Goal: Task Accomplishment & Management: Manage account settings

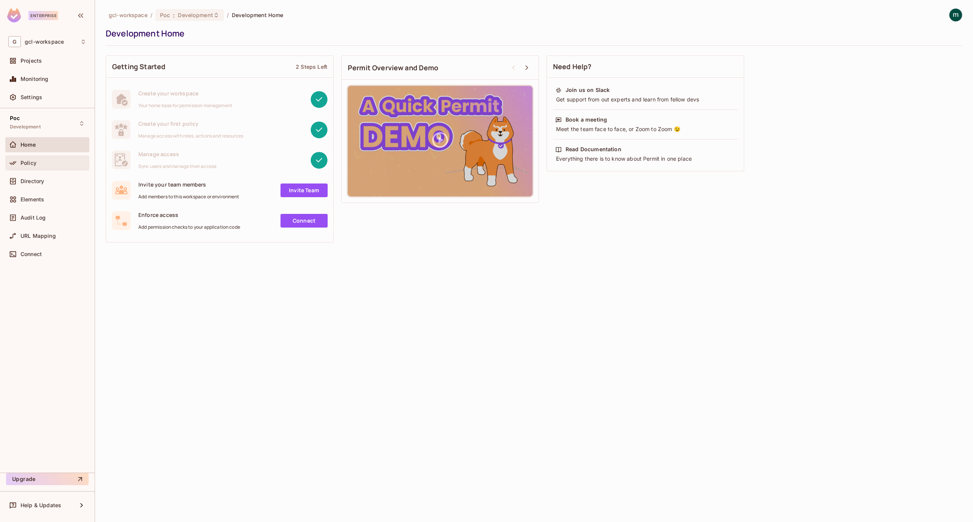
click at [37, 163] on div "Policy" at bounding box center [54, 163] width 66 height 6
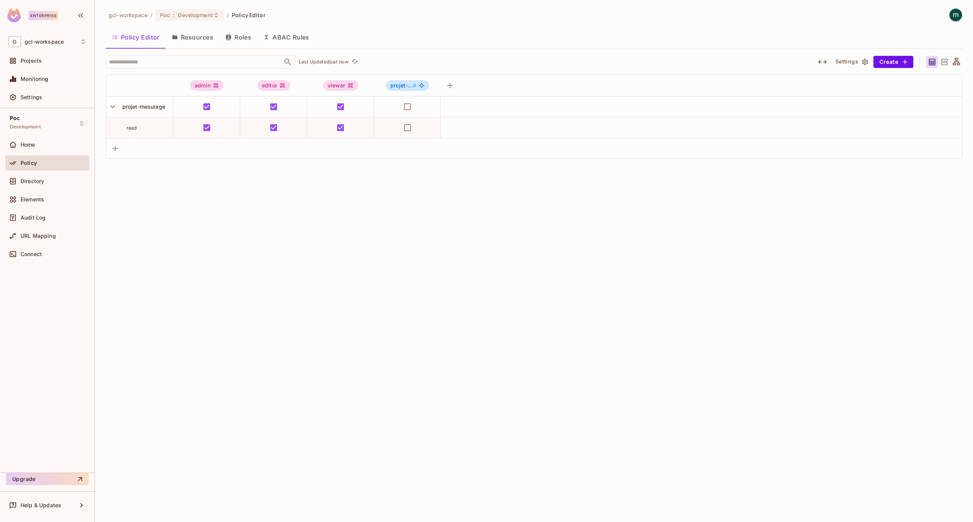
click at [247, 294] on div "gcl-workspace / Poc : Development / Policy Editor Policy Editor Resources Roles…" at bounding box center [534, 261] width 878 height 522
click at [277, 189] on div "gcl-workspace / Poc : Development / Policy Editor Policy Editor Resources Roles…" at bounding box center [534, 261] width 878 height 522
click at [260, 34] on button "ABAC Rules" at bounding box center [286, 37] width 58 height 19
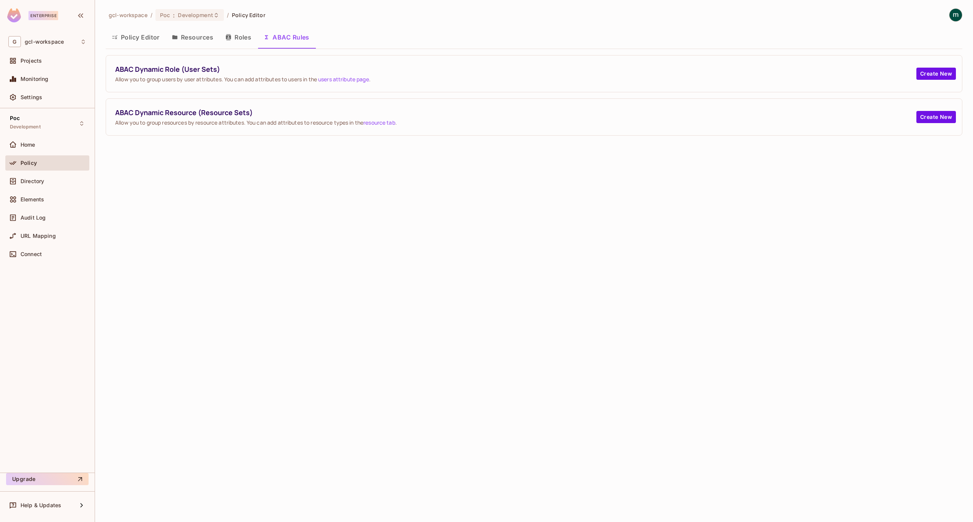
click at [242, 36] on button "Roles" at bounding box center [238, 37] width 38 height 19
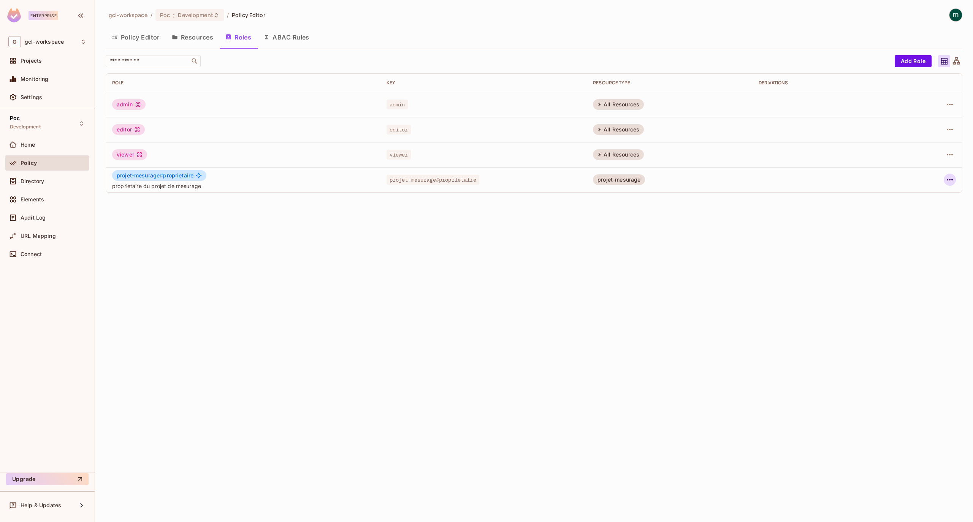
click at [949, 179] on icon "button" at bounding box center [950, 180] width 6 height 2
drag, startPoint x: 651, startPoint y: 219, endPoint x: 619, endPoint y: 170, distance: 58.1
click at [651, 219] on div at bounding box center [486, 261] width 973 height 522
drag, startPoint x: 700, startPoint y: 233, endPoint x: 593, endPoint y: 202, distance: 110.7
click at [699, 233] on div "gcl-workspace / Poc : Development / Policy Editor Policy Editor Resources Roles…" at bounding box center [534, 261] width 878 height 522
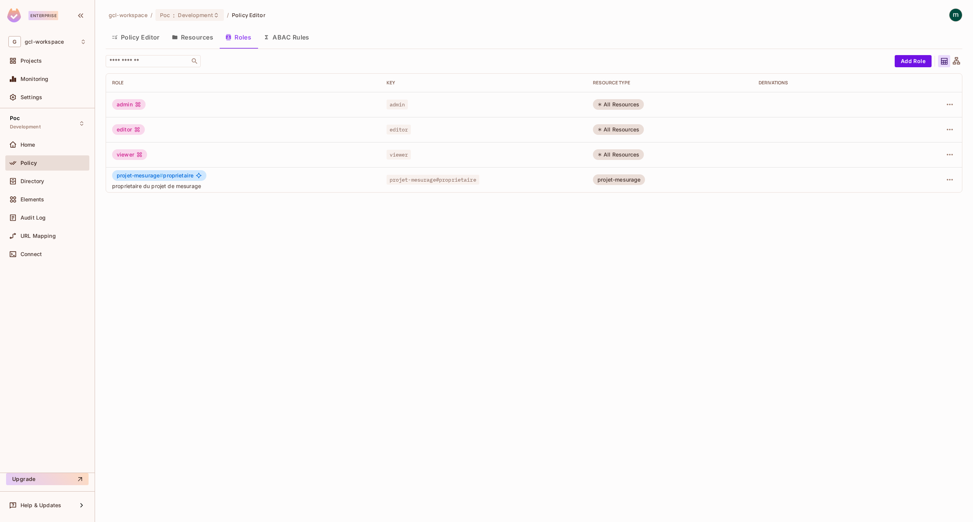
click at [138, 40] on button "Policy Editor" at bounding box center [136, 37] width 60 height 19
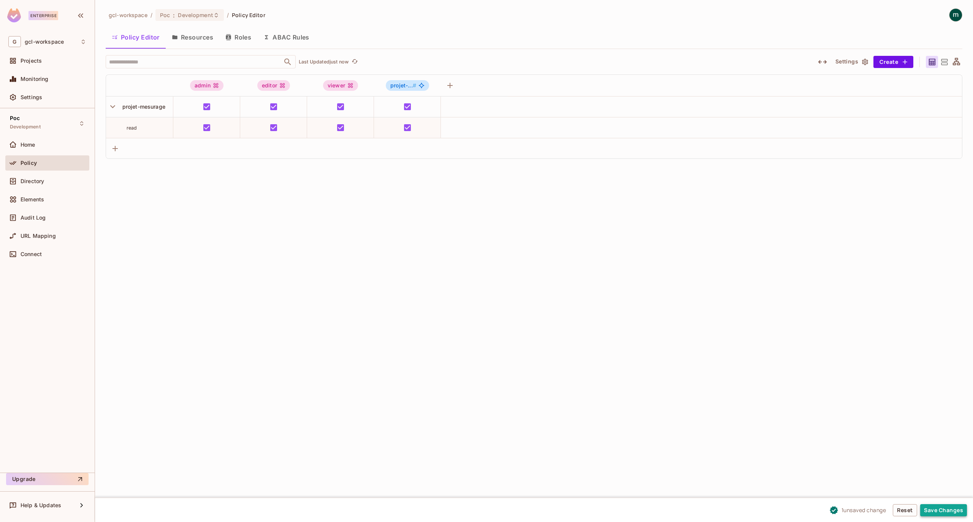
click at [945, 512] on button "Save Changes" at bounding box center [943, 510] width 47 height 12
click at [317, 241] on div "gcl-workspace / Poc : Development / Policy Editor Policy Editor Resources Roles…" at bounding box center [534, 261] width 878 height 522
click at [38, 178] on span "Directory" at bounding box center [33, 181] width 24 height 6
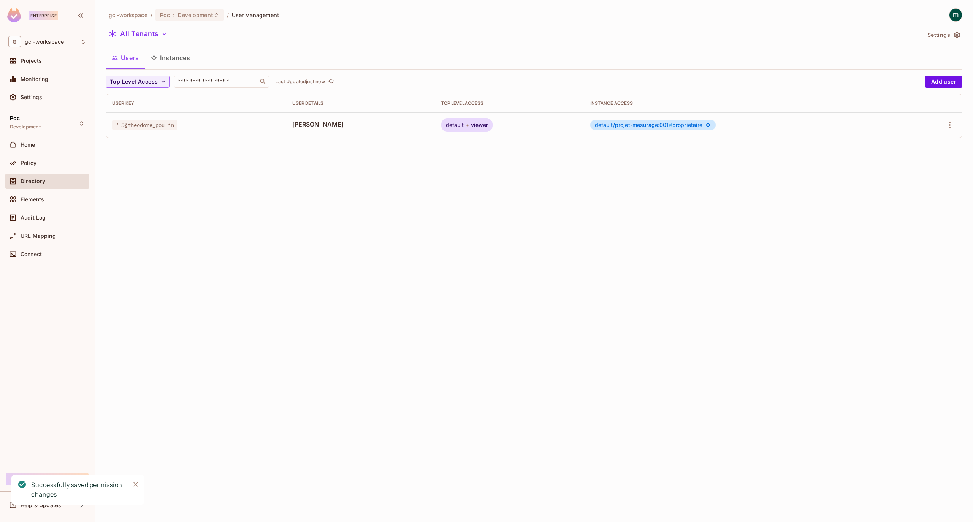
drag, startPoint x: 333, startPoint y: 207, endPoint x: 376, endPoint y: 202, distance: 42.9
click at [334, 207] on div "gcl-workspace / Poc : Development / User Management All Tenants Settings Users …" at bounding box center [534, 261] width 878 height 522
click at [176, 54] on button "Instances" at bounding box center [170, 57] width 51 height 19
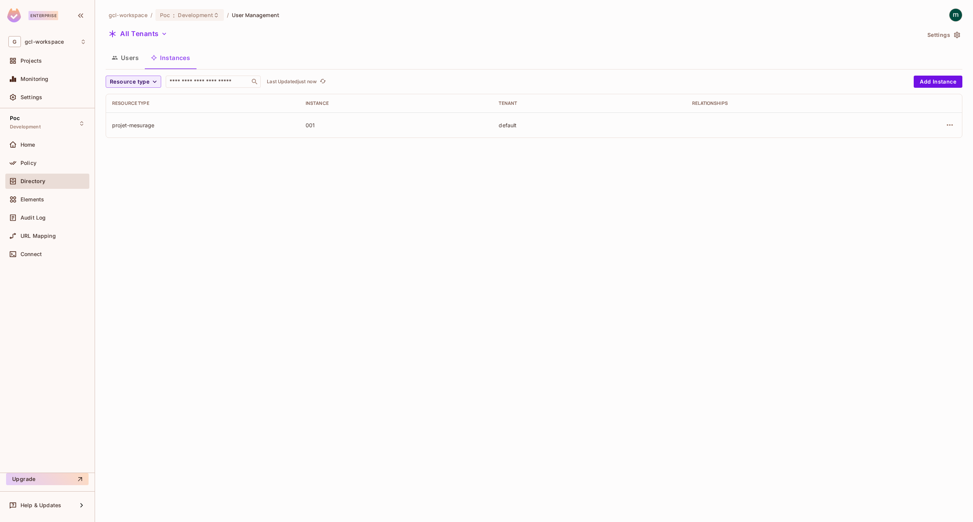
click at [183, 186] on div "gcl-workspace / Poc : Development / User Management All Tenants Settings Users …" at bounding box center [534, 261] width 878 height 522
click at [126, 58] on button "Users" at bounding box center [125, 57] width 39 height 19
click at [245, 192] on div "gcl-workspace / Poc : Development / User Management All Tenants Settings Users …" at bounding box center [534, 261] width 878 height 522
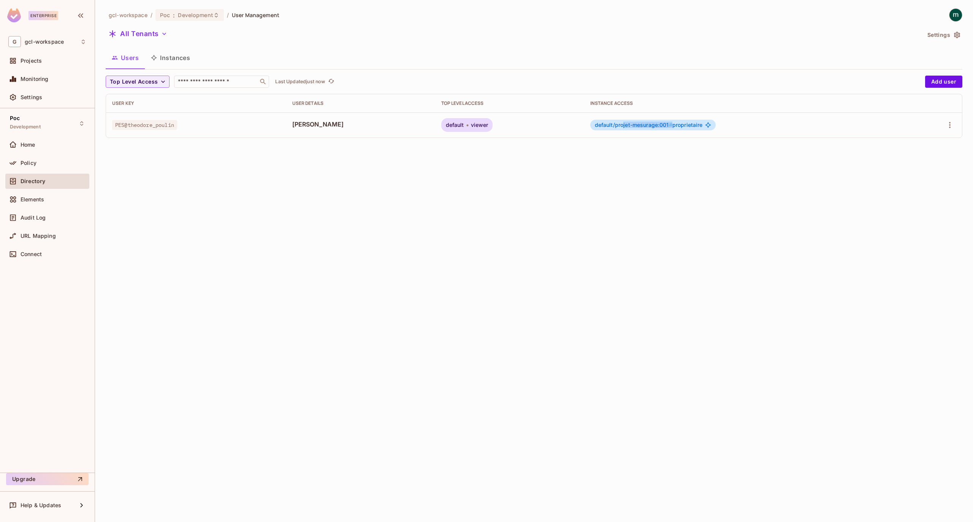
drag, startPoint x: 668, startPoint y: 127, endPoint x: 617, endPoint y: 126, distance: 50.9
click at [617, 126] on span "default/projet-mesurage:001 # proprietaire" at bounding box center [649, 125] width 108 height 6
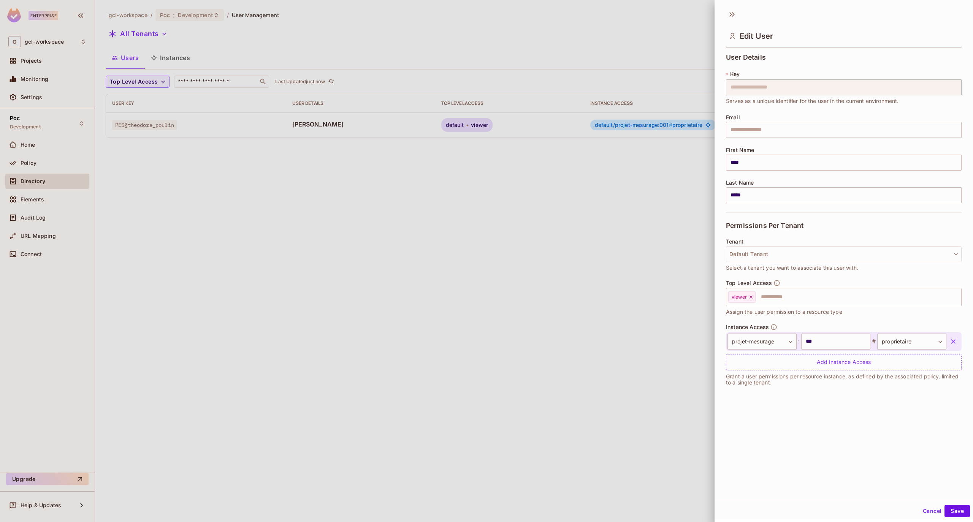
click at [359, 195] on div at bounding box center [486, 261] width 973 height 522
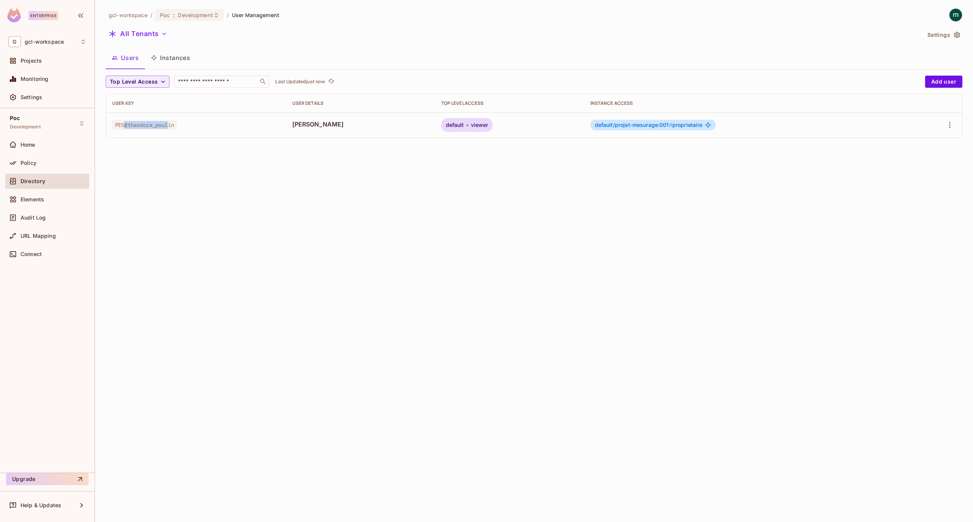
click at [125, 124] on span "PES@theodore_poulin" at bounding box center [144, 125] width 65 height 10
drag, startPoint x: 482, startPoint y: 126, endPoint x: 449, endPoint y: 126, distance: 33.1
click at [449, 126] on div "default viewer" at bounding box center [467, 125] width 52 height 14
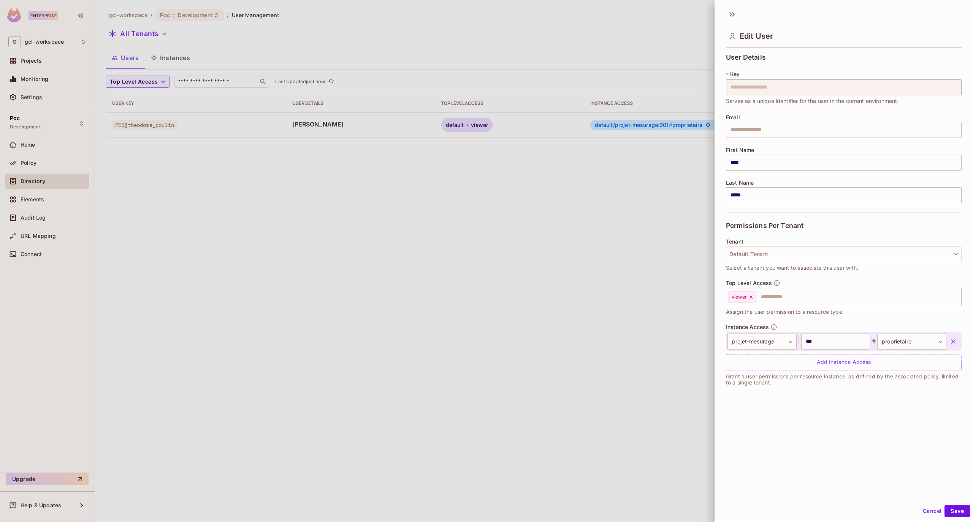
click at [578, 189] on div at bounding box center [486, 261] width 973 height 522
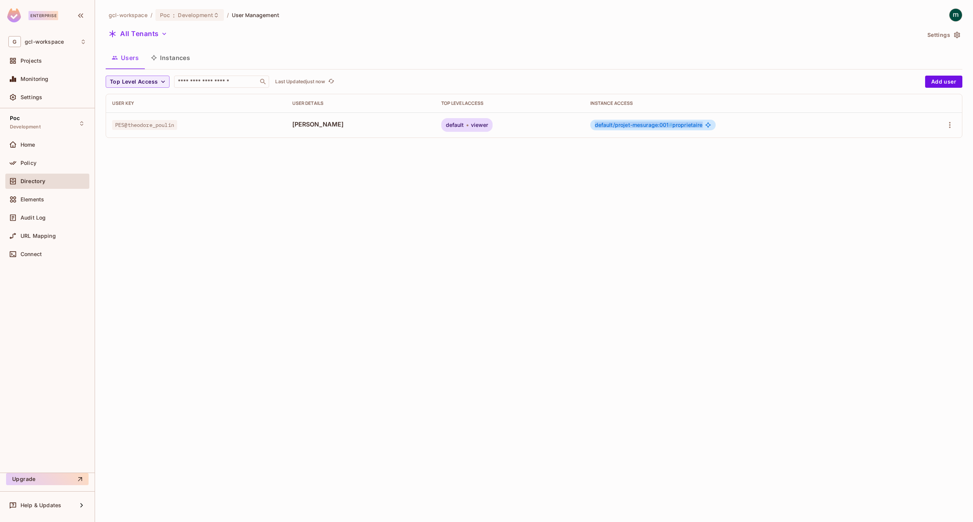
drag, startPoint x: 590, startPoint y: 125, endPoint x: 698, endPoint y: 125, distance: 107.9
click at [698, 125] on div "default/projet-mesurage:001 # proprietaire" at bounding box center [652, 125] width 125 height 11
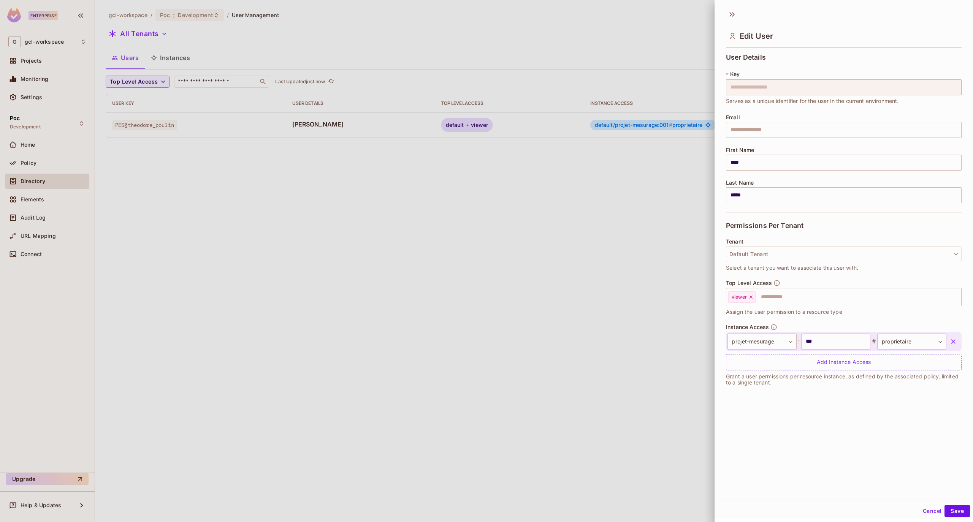
click at [653, 127] on div at bounding box center [486, 261] width 973 height 522
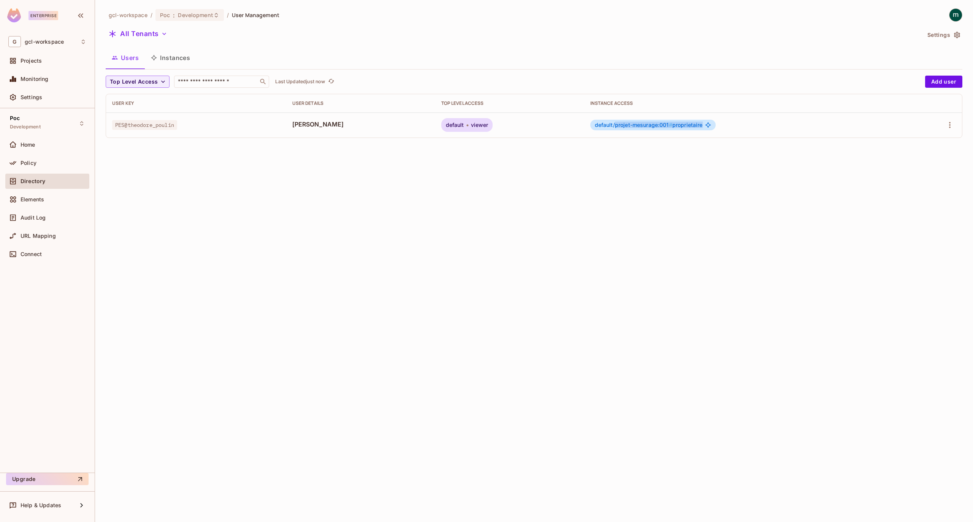
drag, startPoint x: 698, startPoint y: 125, endPoint x: 611, endPoint y: 125, distance: 86.3
click at [611, 125] on span "default/projet-mesurage:001 # proprietaire" at bounding box center [649, 125] width 108 height 6
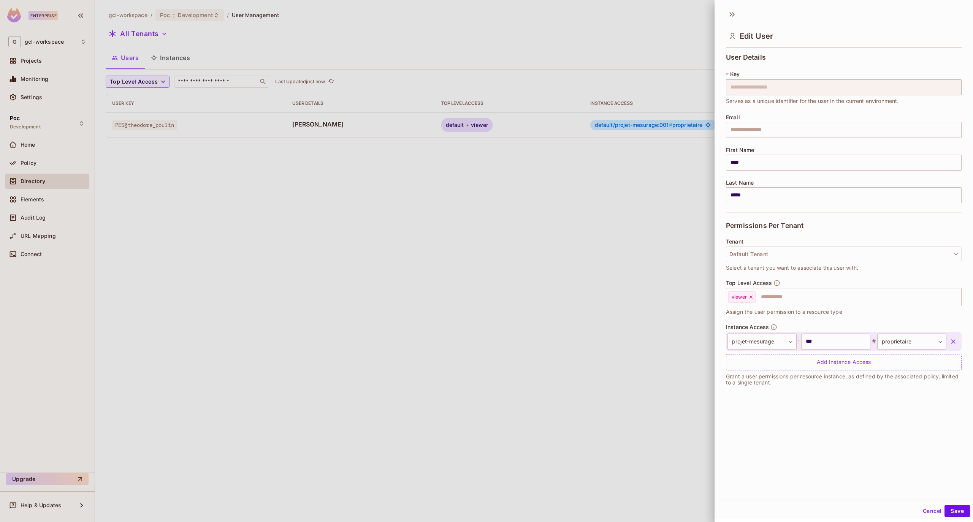
click at [479, 183] on div at bounding box center [486, 261] width 973 height 522
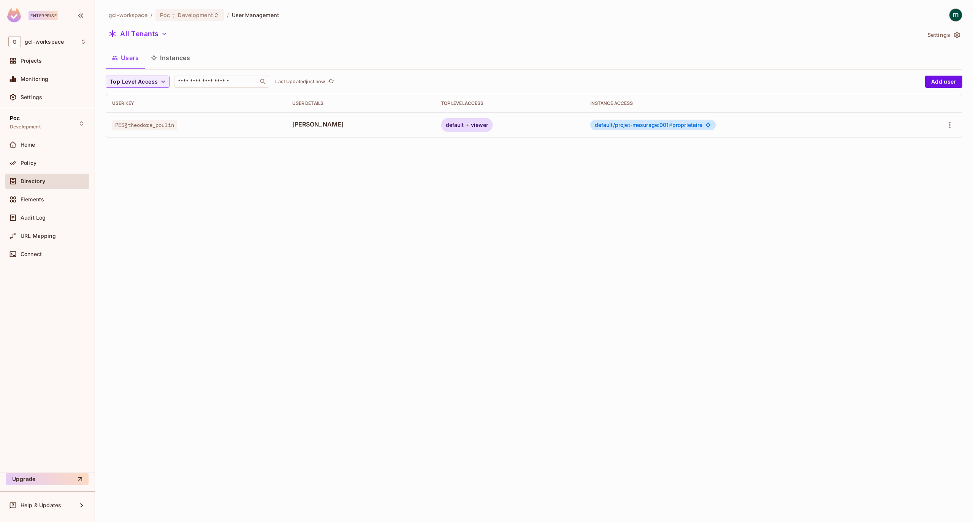
click at [318, 220] on div "gcl-workspace / Poc : Development / User Management All Tenants Settings Users …" at bounding box center [534, 261] width 878 height 522
drag, startPoint x: 663, startPoint y: 125, endPoint x: 653, endPoint y: 127, distance: 10.7
click at [653, 127] on span "default/projet-mesurage:001 #" at bounding box center [634, 125] width 78 height 6
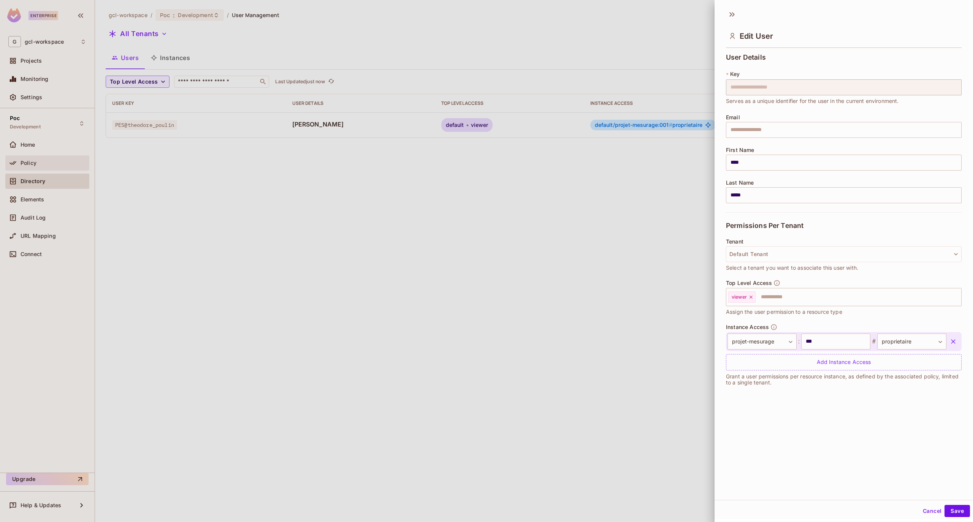
click at [45, 166] on div at bounding box center [486, 261] width 973 height 522
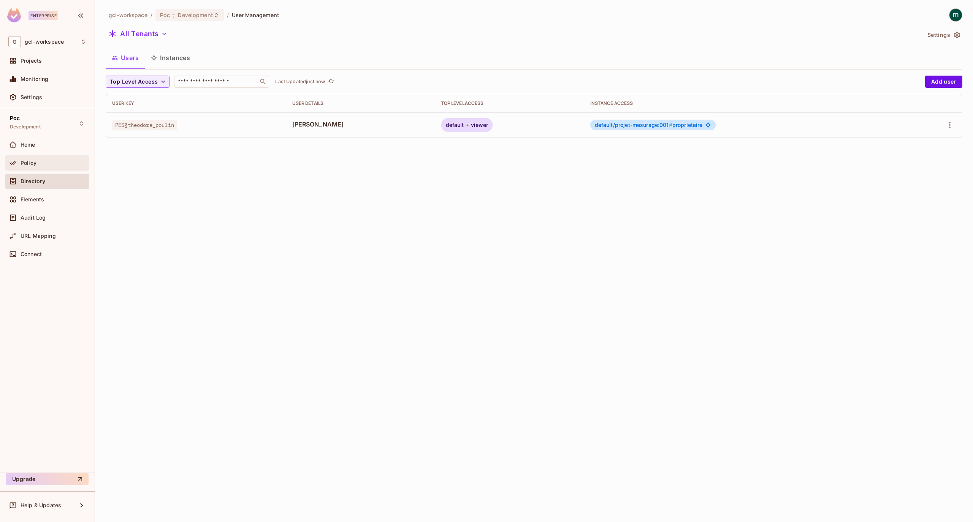
click at [35, 163] on span "Policy" at bounding box center [29, 163] width 16 height 6
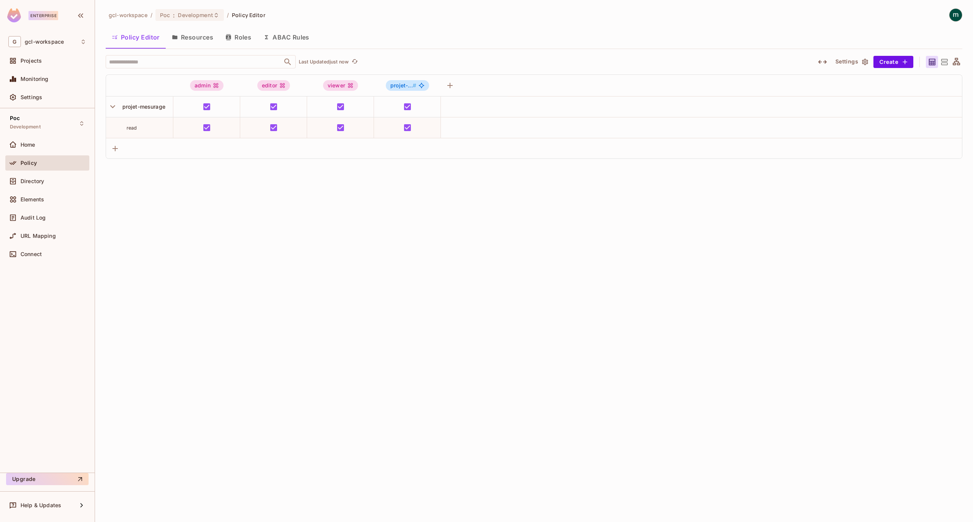
click at [255, 223] on div "gcl-workspace / Poc : Development / Policy Editor Policy Editor Resources Roles…" at bounding box center [534, 261] width 878 height 522
click at [192, 35] on button "Resources" at bounding box center [193, 37] width 54 height 19
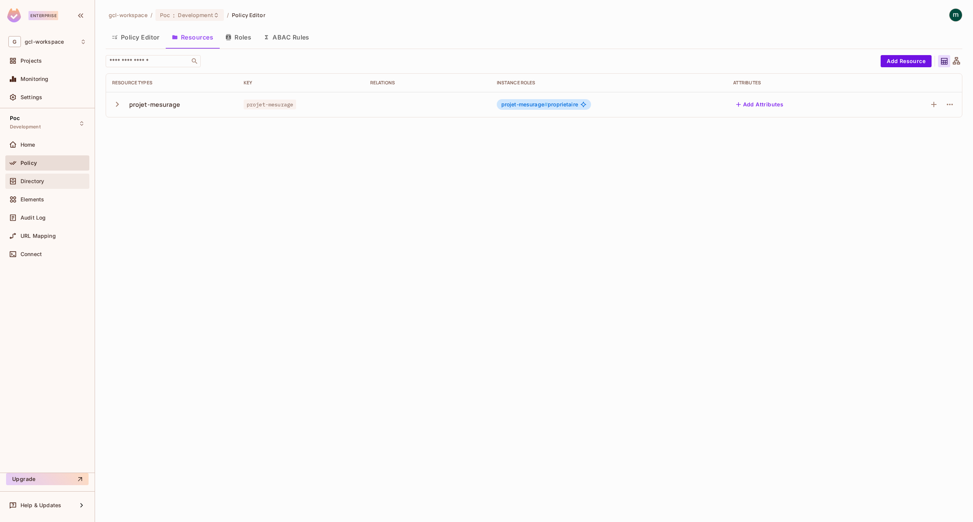
click at [37, 181] on span "Directory" at bounding box center [33, 181] width 24 height 6
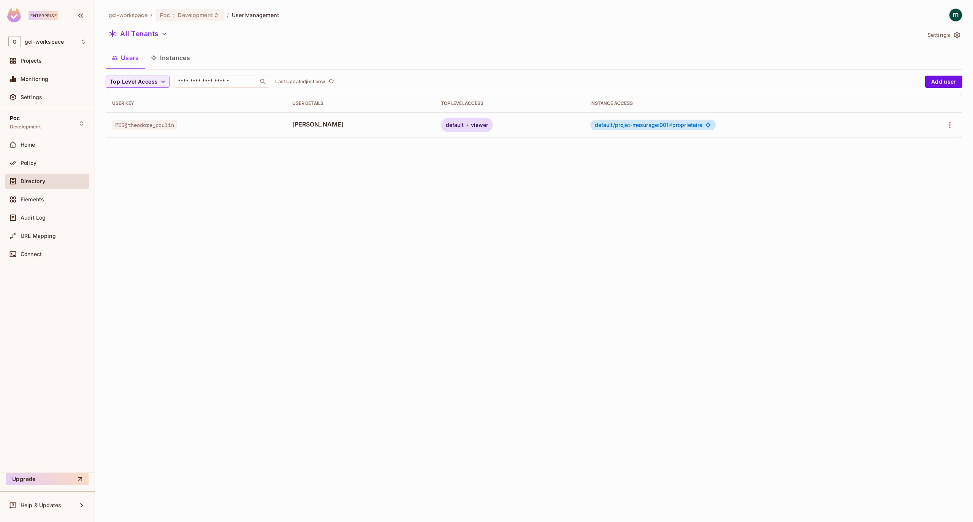
click at [233, 151] on div "gcl-workspace / Poc : Development / User Management All Tenants Settings Users …" at bounding box center [534, 261] width 878 height 522
drag, startPoint x: 185, startPoint y: 125, endPoint x: 111, endPoint y: 128, distance: 73.8
click at [111, 128] on td "PES@theodore_poulin" at bounding box center [196, 124] width 180 height 25
click at [560, 242] on div "gcl-workspace / Poc : Development / User Management All Tenants Settings Users …" at bounding box center [534, 261] width 878 height 522
click at [931, 80] on button "Add user" at bounding box center [943, 82] width 37 height 12
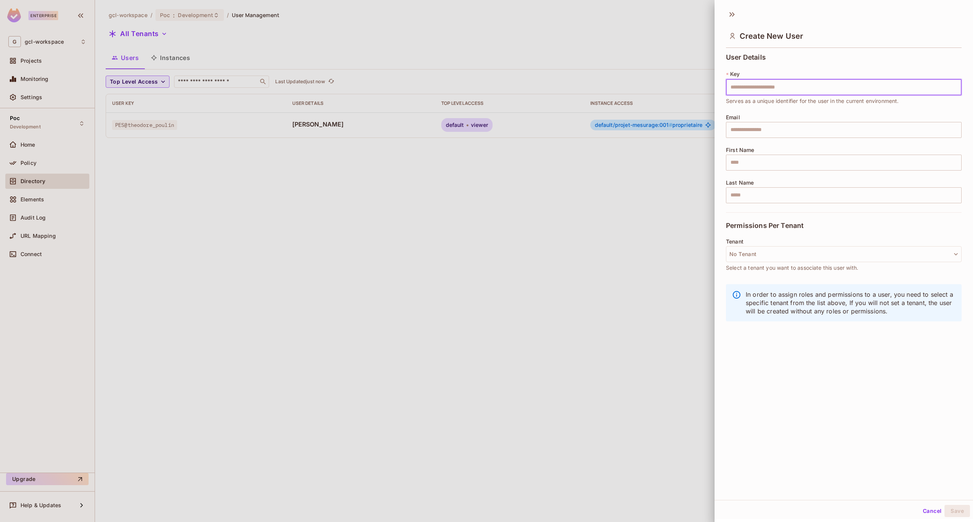
click at [757, 92] on input "text" at bounding box center [844, 87] width 236 height 16
type input "**"
click at [751, 140] on div "User Details * Key ** ​ Serves as a unique identifier for the user in the curre…" at bounding box center [844, 133] width 236 height 159
click at [756, 119] on div "Email ​" at bounding box center [844, 126] width 236 height 24
click at [760, 126] on input "text" at bounding box center [844, 130] width 236 height 16
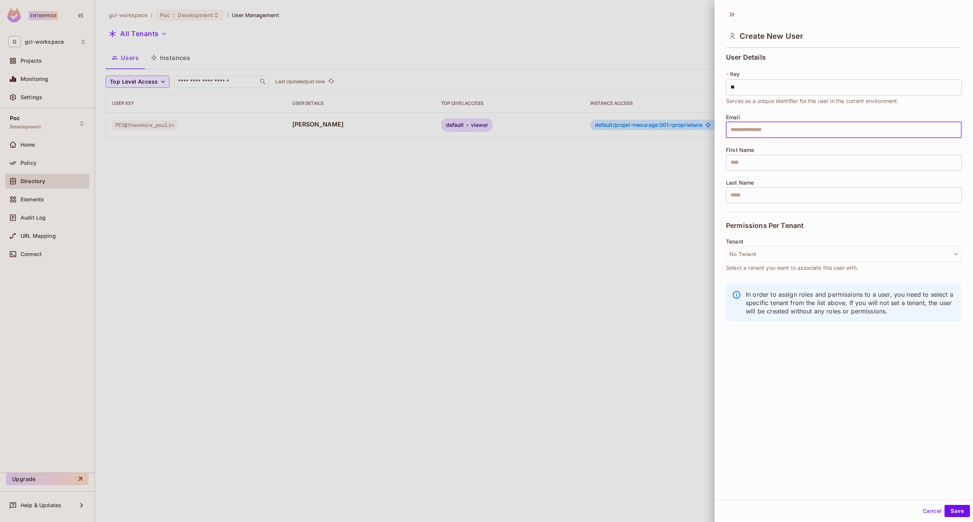
click at [757, 128] on input "text" at bounding box center [844, 130] width 236 height 16
type input "*******"
click at [759, 160] on input "text" at bounding box center [844, 163] width 236 height 16
type input "****"
click at [750, 196] on input "text" at bounding box center [844, 195] width 236 height 16
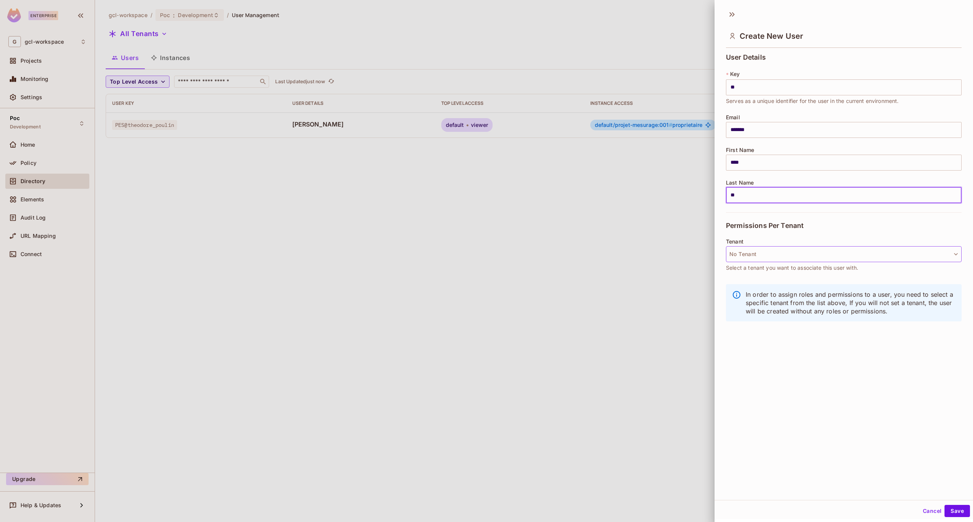
type input "**"
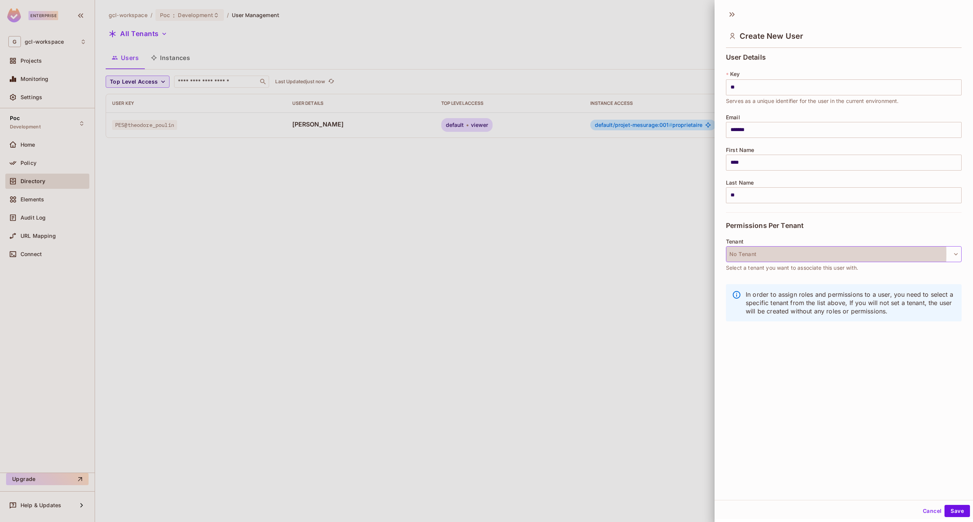
click at [782, 256] on button "No Tenant" at bounding box center [844, 254] width 236 height 16
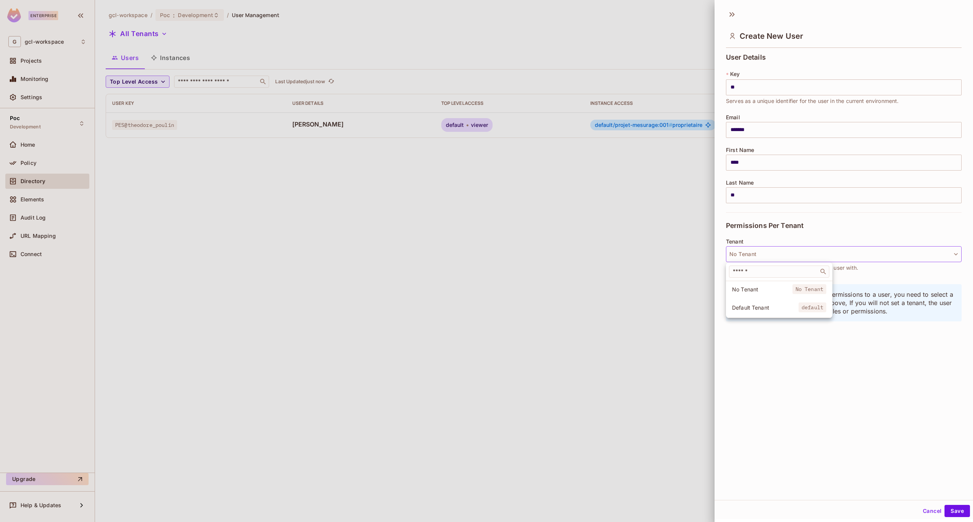
click at [757, 306] on span "Default Tenant" at bounding box center [765, 307] width 67 height 7
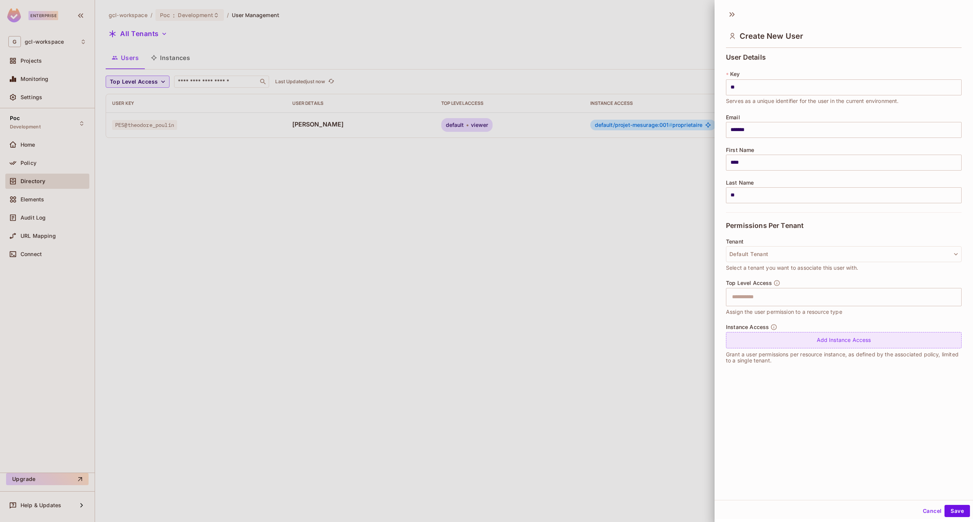
click at [827, 343] on div "Add Instance Access" at bounding box center [844, 340] width 236 height 16
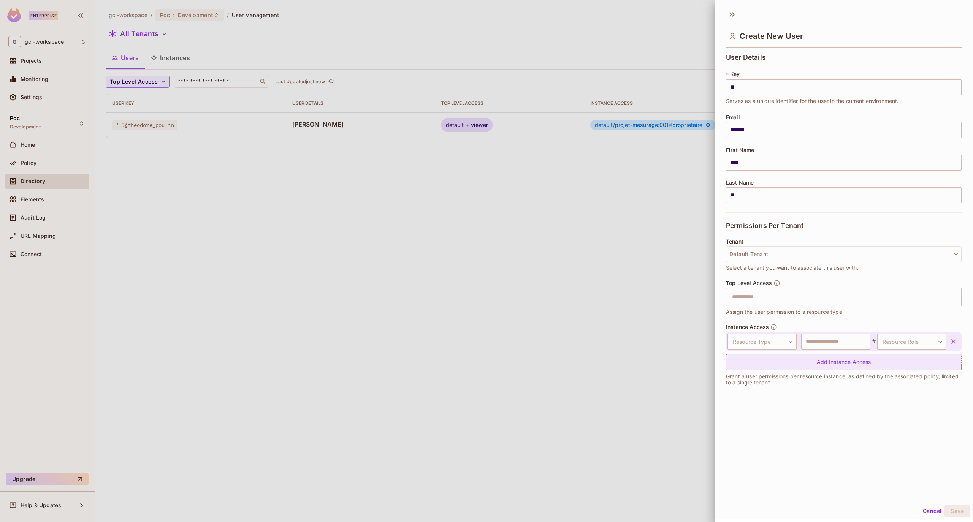
click at [838, 363] on div "Add Instance Access" at bounding box center [844, 362] width 236 height 16
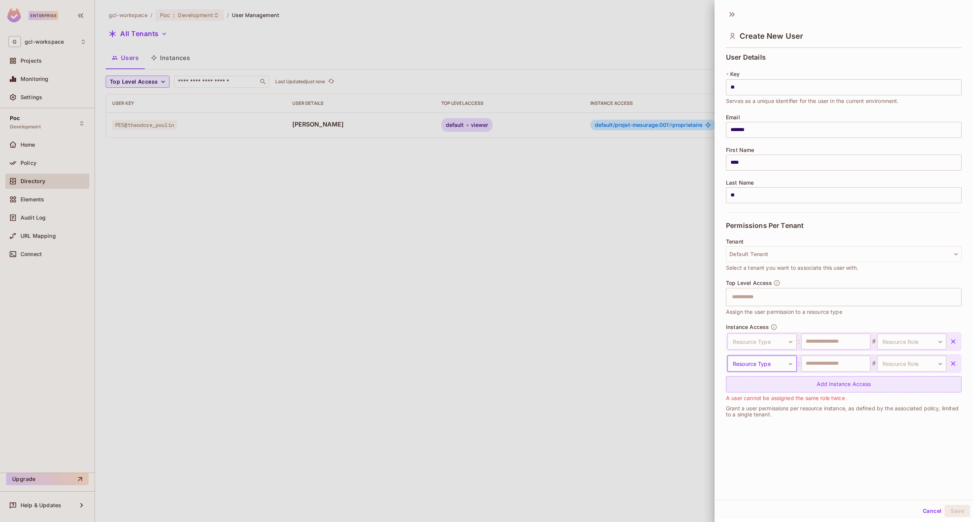
click at [949, 364] on icon "button" at bounding box center [953, 364] width 8 height 8
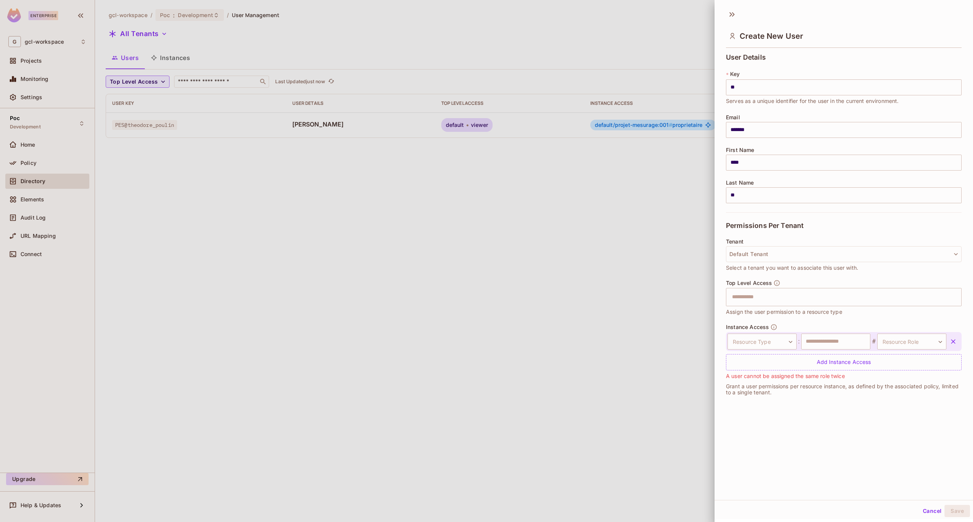
click at [949, 340] on icon "button" at bounding box center [953, 342] width 8 height 8
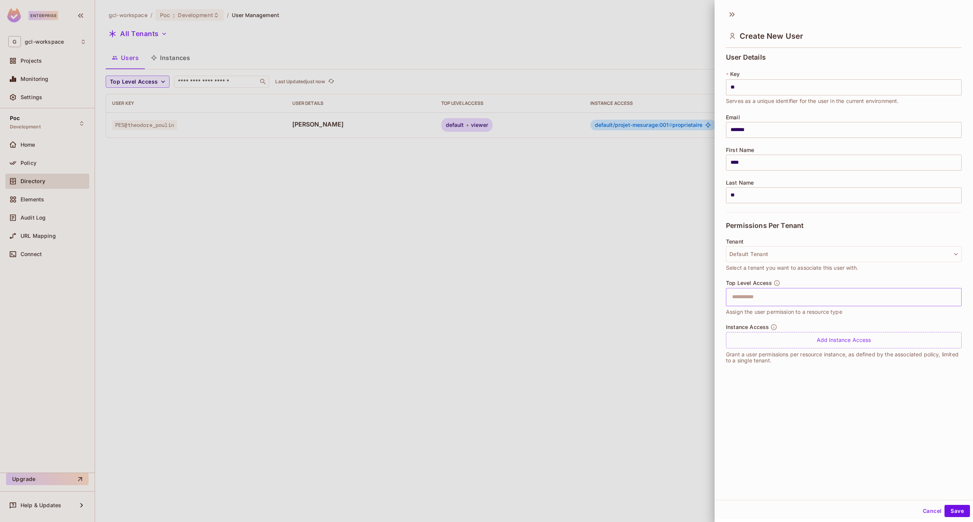
click at [765, 297] on input "text" at bounding box center [836, 297] width 219 height 15
click at [750, 317] on li "admin" at bounding box center [836, 317] width 220 height 14
click at [842, 442] on div "Create New User User Details * Key ** ​ Serves as a unique identifier for the u…" at bounding box center [843, 252] width 258 height 495
click at [947, 509] on button "Save" at bounding box center [956, 511] width 25 height 12
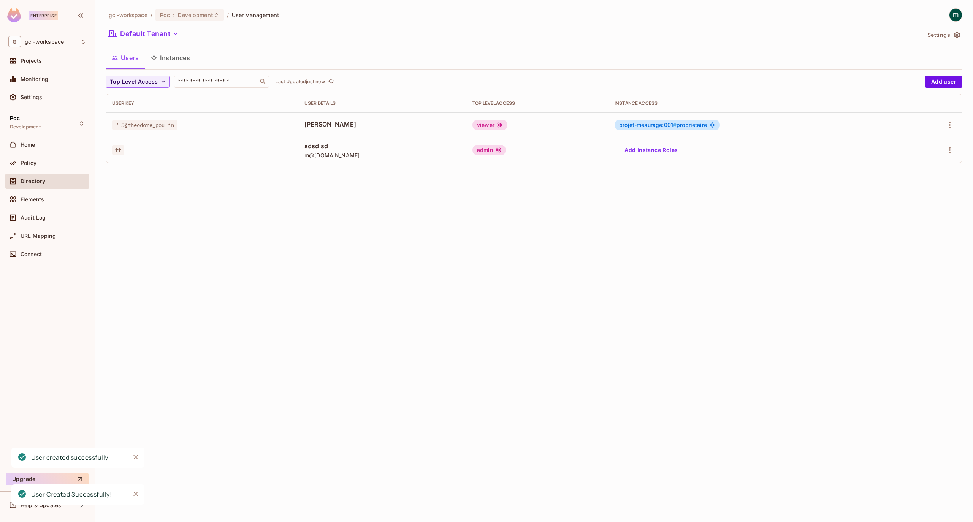
drag, startPoint x: 225, startPoint y: 232, endPoint x: 145, endPoint y: 178, distance: 96.8
click at [225, 231] on div "gcl-workspace / Poc : Development / User Management Default Tenant Settings Use…" at bounding box center [534, 261] width 878 height 522
click at [116, 148] on span "tt" at bounding box center [118, 150] width 12 height 10
click at [119, 150] on span "tt" at bounding box center [118, 150] width 12 height 10
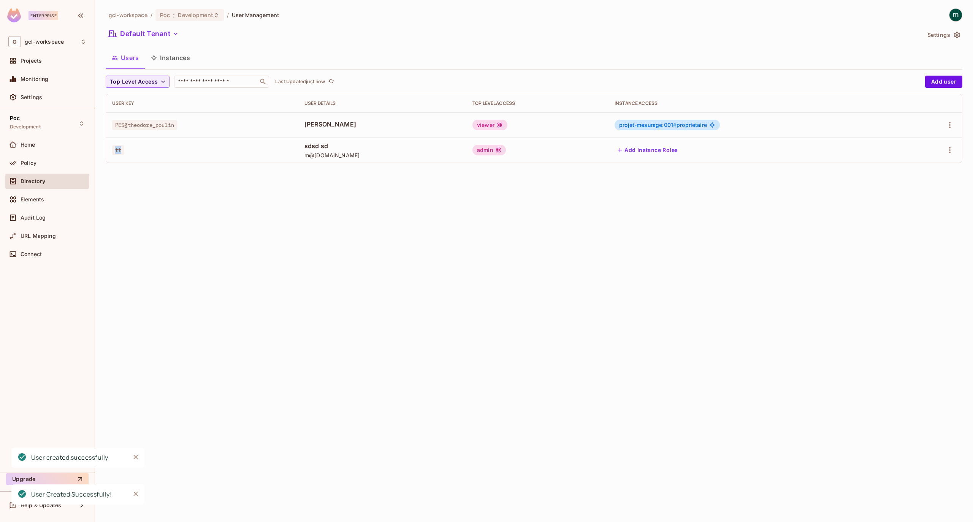
copy span "tt"
drag, startPoint x: 176, startPoint y: 269, endPoint x: 165, endPoint y: 138, distance: 132.0
click at [175, 268] on div "gcl-workspace / Poc : Development / User Management Default Tenant Settings Use…" at bounding box center [534, 261] width 878 height 522
click at [179, 57] on button "Instances" at bounding box center [170, 57] width 51 height 19
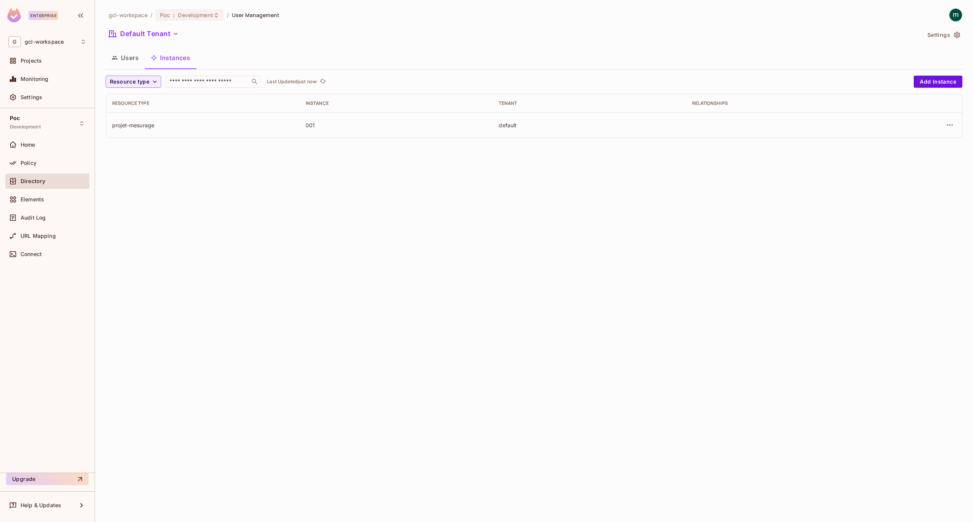
click at [128, 57] on button "Users" at bounding box center [125, 57] width 39 height 19
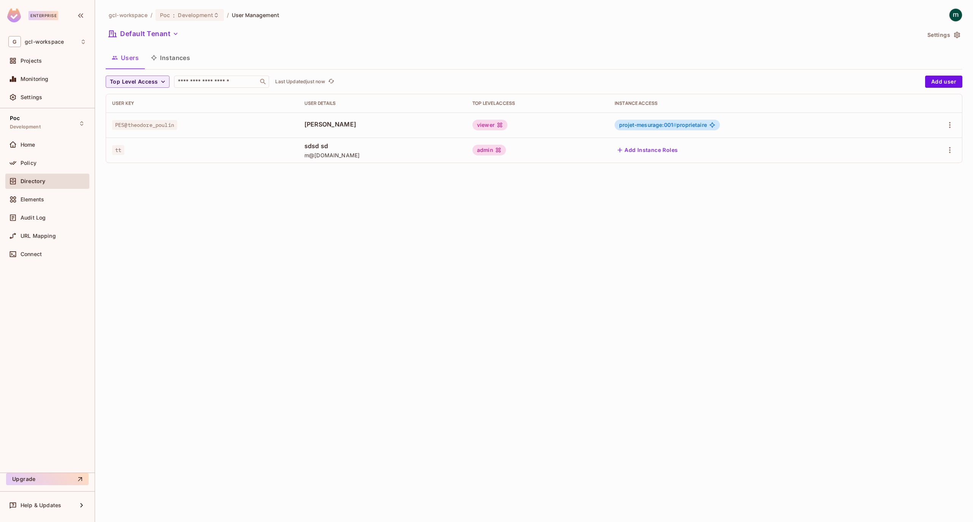
click at [363, 283] on div "gcl-workspace / Poc : Development / User Management Default Tenant Settings Use…" at bounding box center [534, 261] width 878 height 522
